Goal: Information Seeking & Learning: Learn about a topic

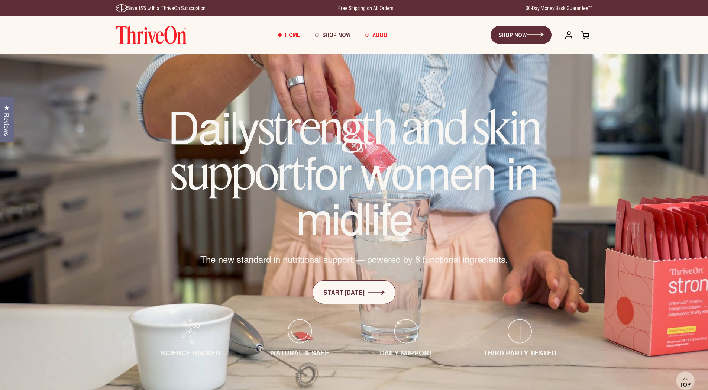
click at [384, 34] on span "About" at bounding box center [382, 34] width 19 height 9
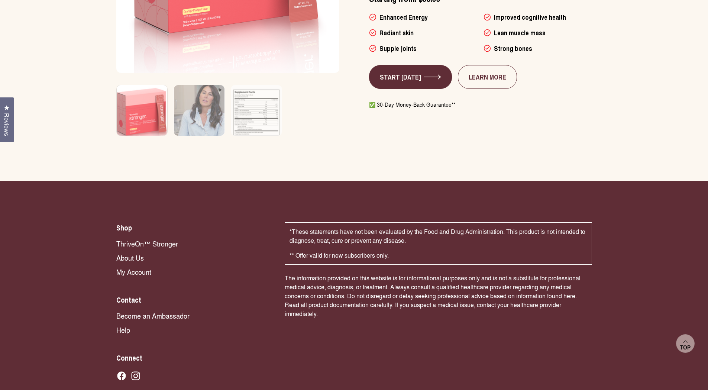
scroll to position [2491, 0]
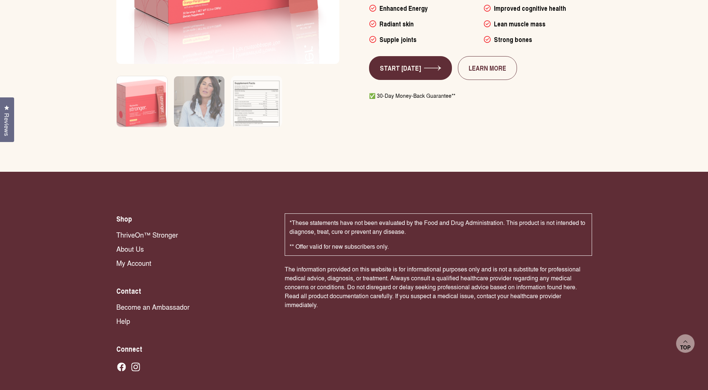
click at [165, 302] on link "Become an Ambassador" at bounding box center [193, 307] width 154 height 10
